Goal: Task Accomplishment & Management: Manage account settings

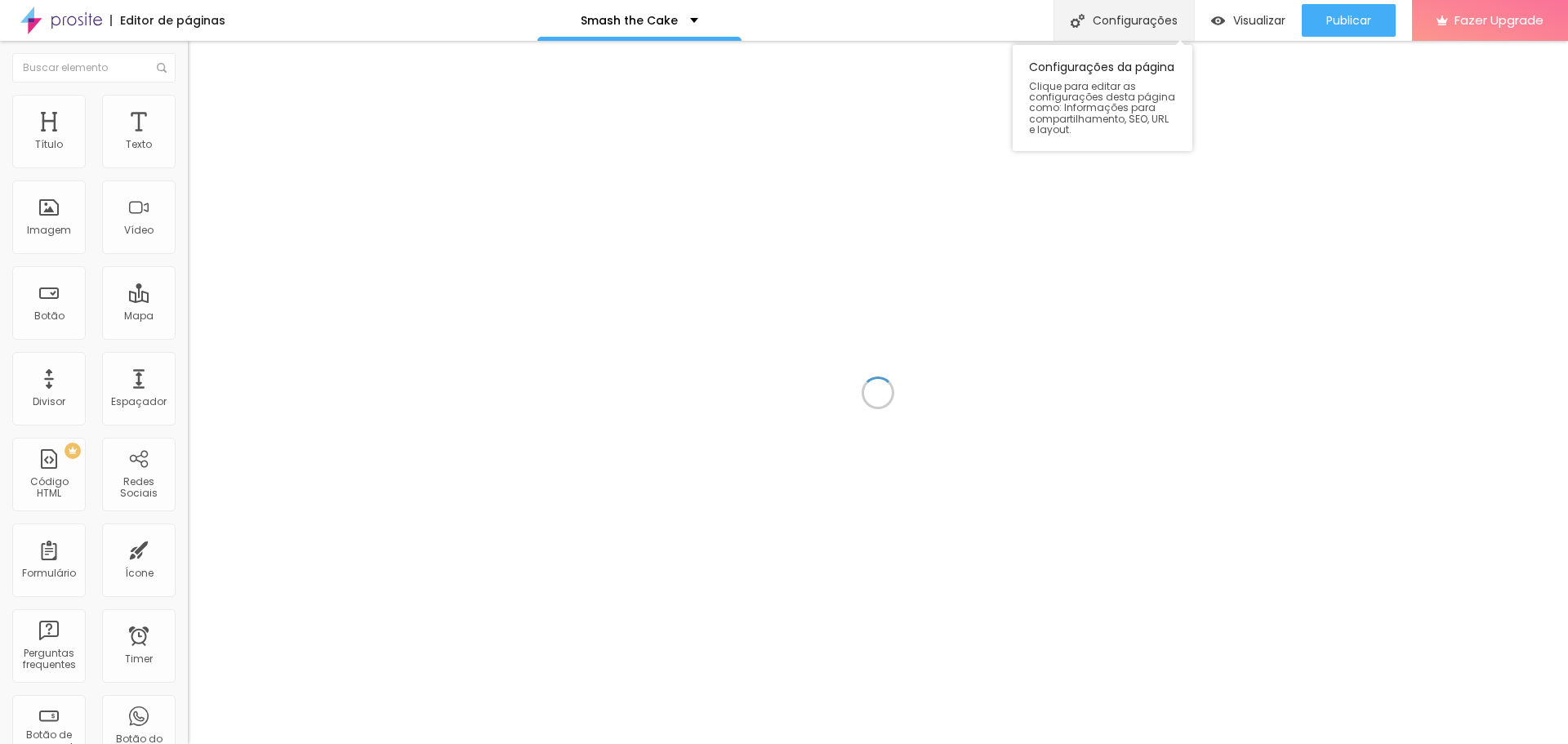
click at [1155, 21] on div "Configurações" at bounding box center [1124, 20] width 141 height 41
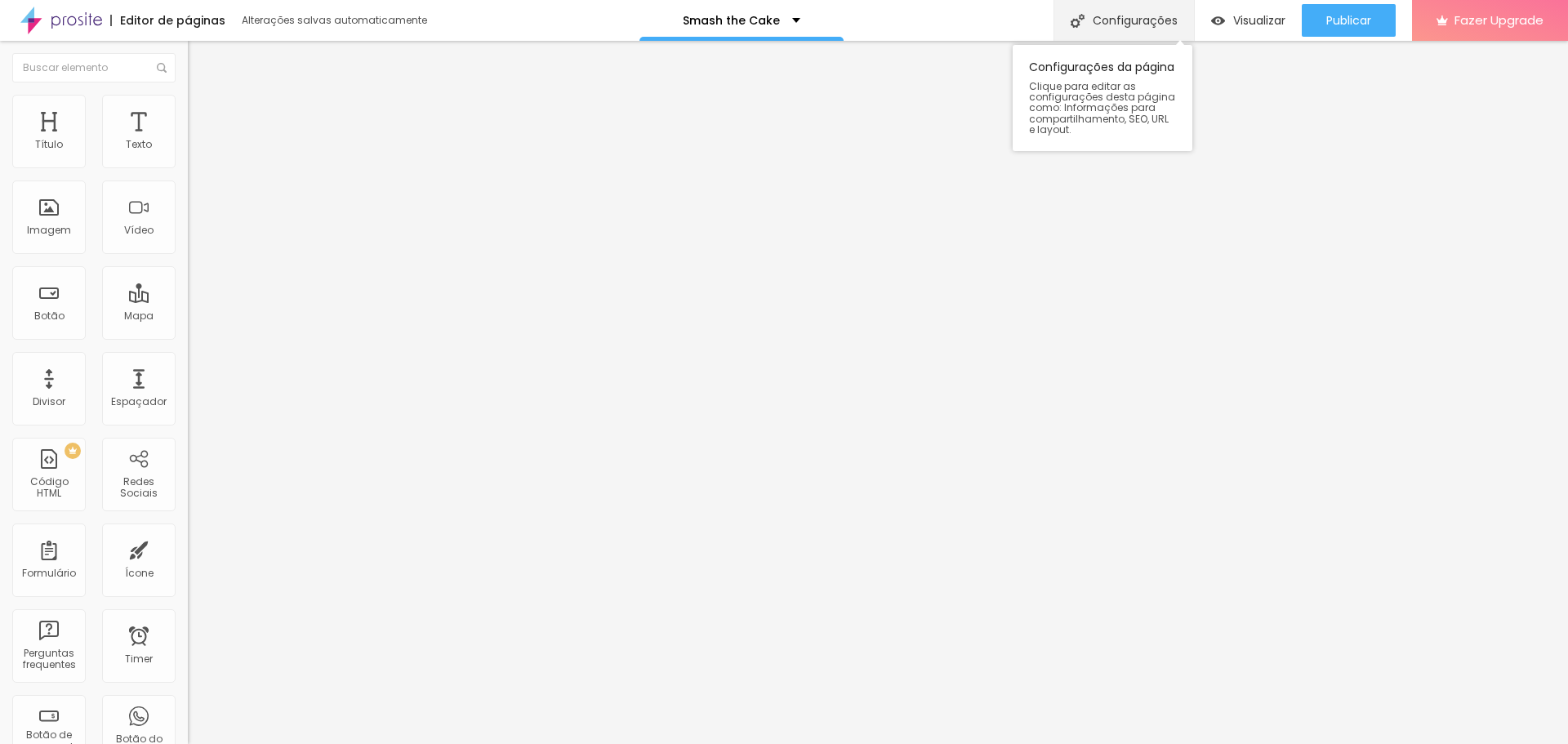
click at [1146, 20] on div "Configurações" at bounding box center [1124, 20] width 141 height 41
